Goal: Contribute content: Contribute content

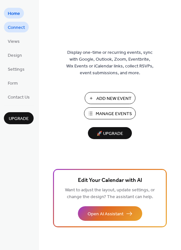
click at [19, 28] on span "Connect" at bounding box center [16, 27] width 17 height 7
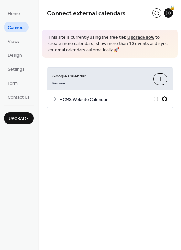
click at [166, 96] on icon at bounding box center [165, 99] width 6 height 6
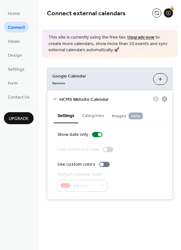
click at [98, 113] on button "Categories" at bounding box center [93, 115] width 30 height 15
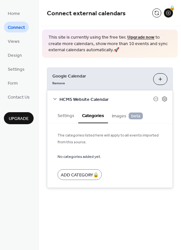
click at [122, 114] on span "Images beta" at bounding box center [127, 115] width 31 height 7
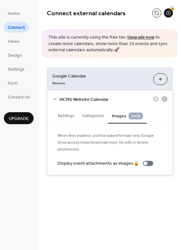
click at [68, 114] on button "Settings" at bounding box center [66, 115] width 25 height 15
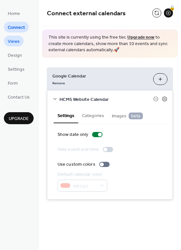
click at [23, 41] on link "Views" at bounding box center [14, 41] width 20 height 11
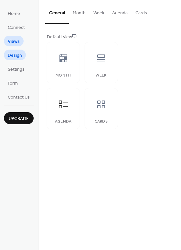
click at [15, 53] on span "Design" at bounding box center [15, 55] width 14 height 7
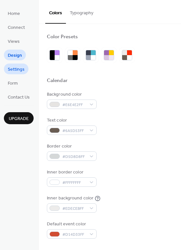
click at [18, 69] on span "Settings" at bounding box center [16, 69] width 17 height 7
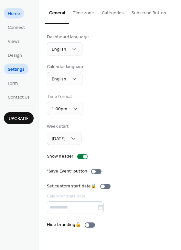
click at [17, 10] on span "Home" at bounding box center [14, 13] width 12 height 7
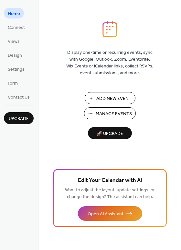
click at [119, 115] on span "Manage Events" at bounding box center [114, 113] width 36 height 7
click at [14, 25] on span "Connect" at bounding box center [16, 27] width 17 height 7
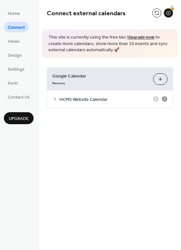
click at [167, 98] on icon at bounding box center [165, 99] width 6 height 6
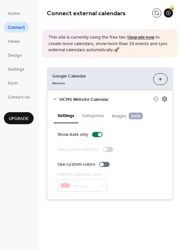
click at [167, 98] on icon at bounding box center [165, 99] width 6 height 6
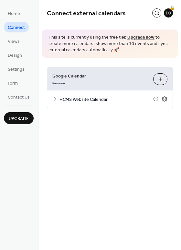
click at [57, 100] on div "HCMS Website Calendar" at bounding box center [110, 98] width 126 height 17
click at [154, 99] on icon at bounding box center [156, 98] width 5 height 5
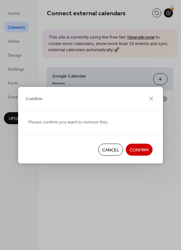
click at [137, 156] on div "Cancel Confirm" at bounding box center [90, 149] width 145 height 28
click at [138, 152] on span "Confirm" at bounding box center [139, 149] width 19 height 7
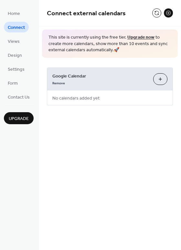
click at [160, 77] on button "Choose Calendars" at bounding box center [161, 79] width 14 height 12
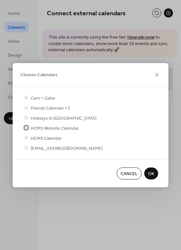
click at [70, 129] on span "HCMS Website Calendar" at bounding box center [55, 128] width 48 height 7
click at [151, 172] on span "OK" at bounding box center [151, 173] width 6 height 7
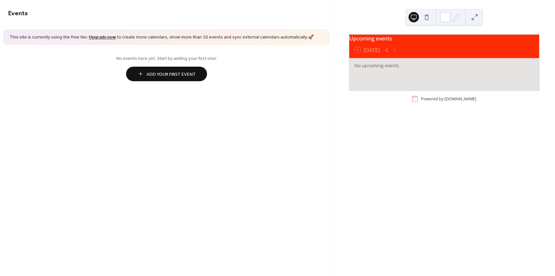
click at [435, 73] on div "No upcoming events" at bounding box center [444, 65] width 190 height 15
click at [246, 71] on link "Add Your First Event" at bounding box center [166, 74] width 317 height 15
